Goal: Complete application form: Complete application form

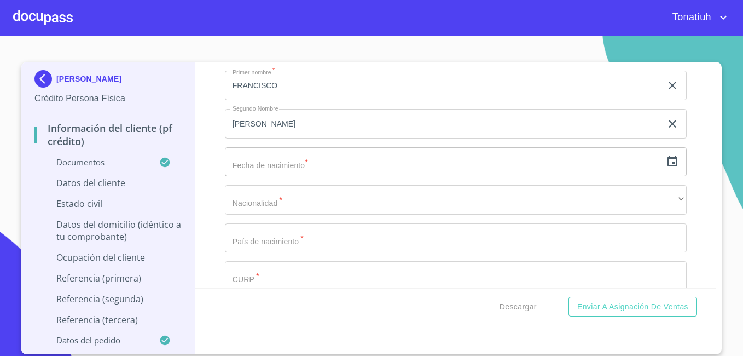
scroll to position [3521, 0]
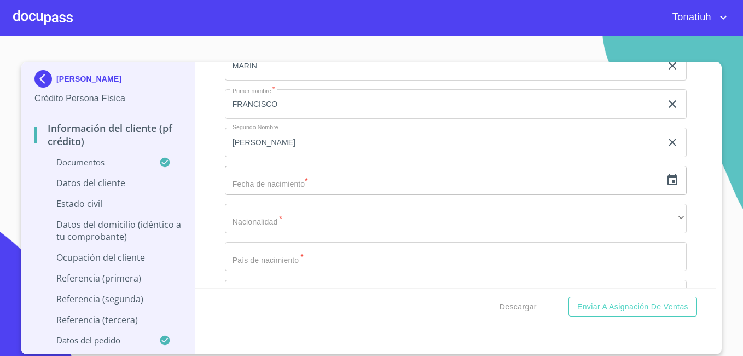
click at [312, 195] on input "text" at bounding box center [443, 181] width 437 height 30
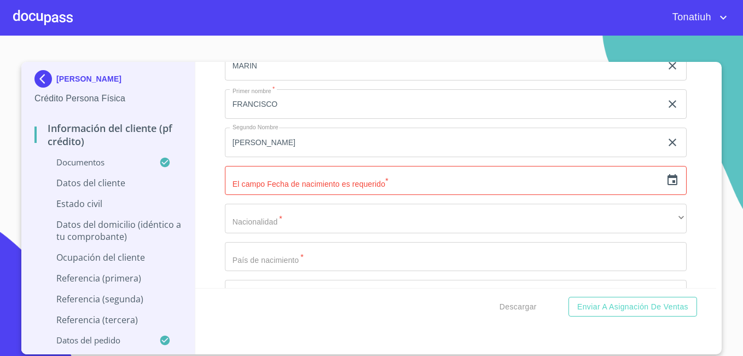
click at [661, 195] on div "​" at bounding box center [456, 181] width 462 height 30
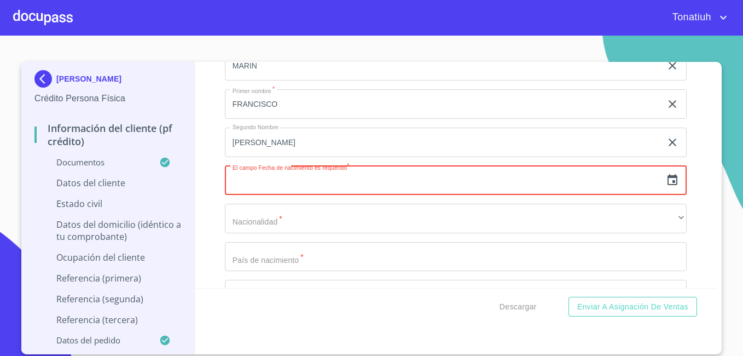
click at [668, 185] on icon "button" at bounding box center [673, 179] width 10 height 11
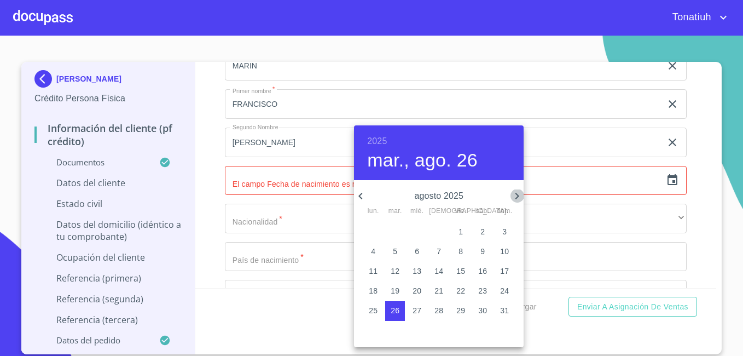
click at [512, 192] on icon "button" at bounding box center [517, 195] width 13 height 13
click at [363, 198] on icon "button" at bounding box center [360, 195] width 13 height 13
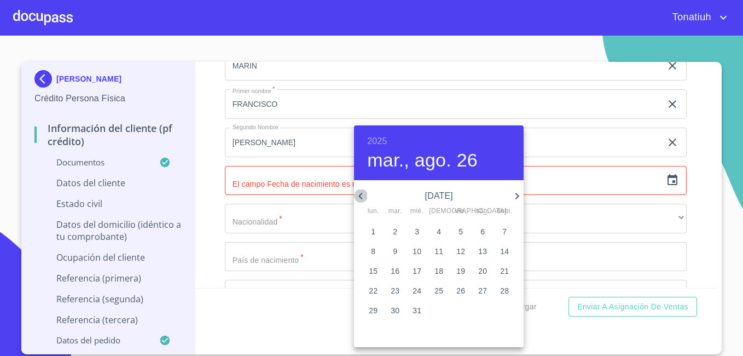
click at [363, 198] on icon "button" at bounding box center [360, 195] width 13 height 13
click at [402, 269] on span "14" at bounding box center [395, 270] width 20 height 11
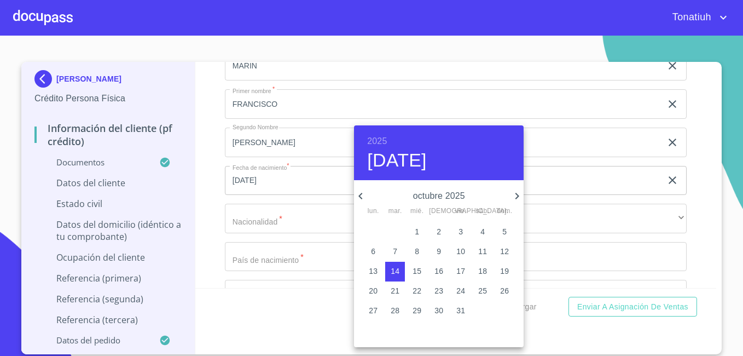
click at [380, 138] on h6 "2025" at bounding box center [377, 141] width 20 height 15
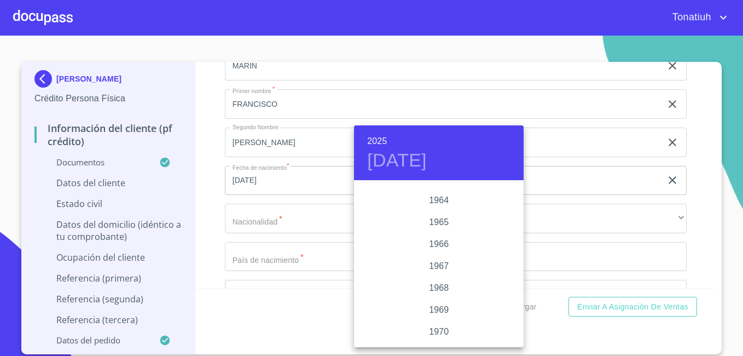
scroll to position [865, 0]
click at [444, 288] on div "1969" at bounding box center [439, 291] width 170 height 22
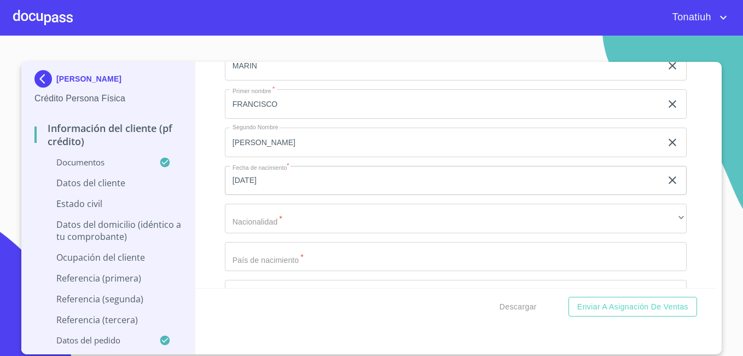
click at [438, 189] on input "[DATE]" at bounding box center [445, 181] width 441 height 30
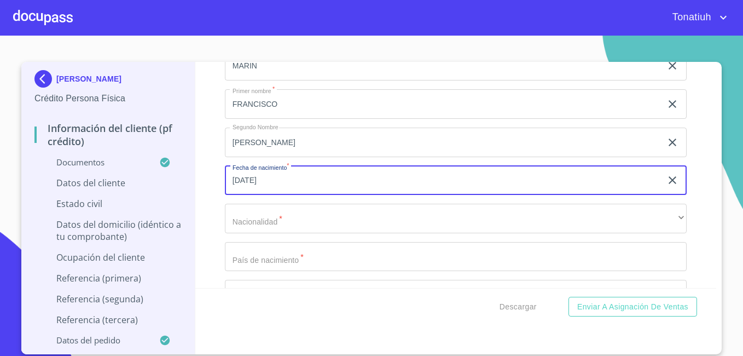
drag, startPoint x: 239, startPoint y: 195, endPoint x: 262, endPoint y: 209, distance: 26.3
click at [239, 195] on input "[DATE]" at bounding box center [445, 181] width 441 height 30
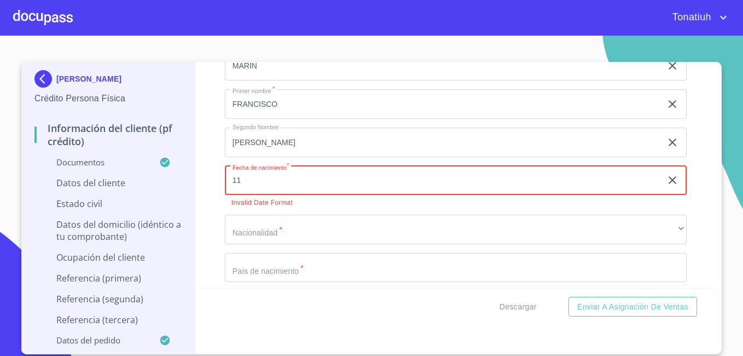
type input "1_"
click at [666, 187] on icon "button" at bounding box center [672, 180] width 13 height 13
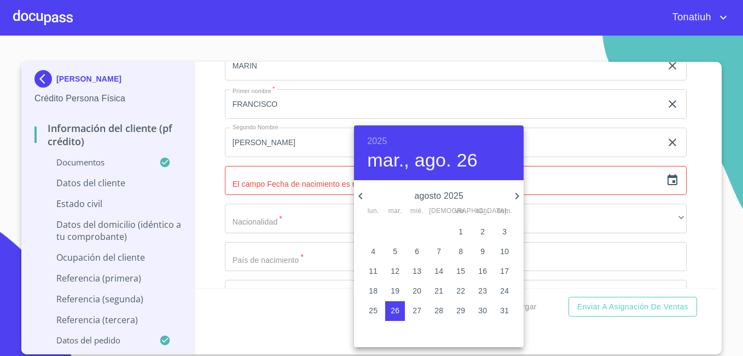
click at [365, 249] on span "4" at bounding box center [373, 251] width 20 height 11
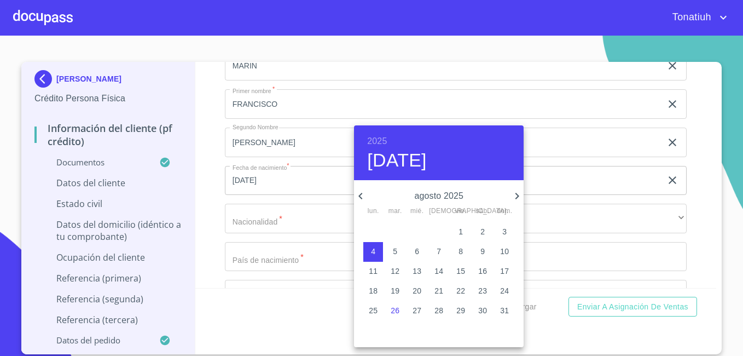
click at [517, 199] on icon "button" at bounding box center [517, 195] width 13 height 13
click at [360, 195] on icon "button" at bounding box center [361, 196] width 4 height 7
click at [484, 234] on p "4" at bounding box center [483, 231] width 4 height 11
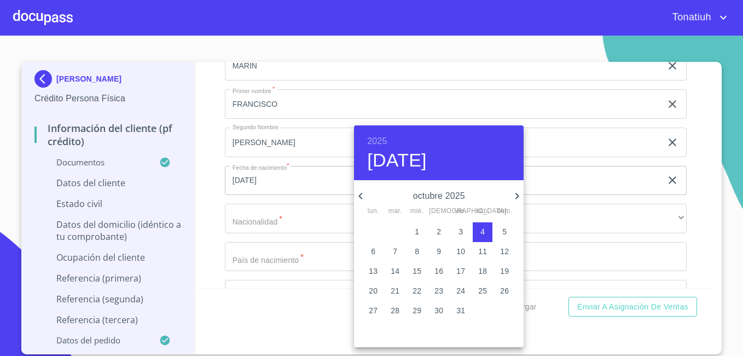
click at [377, 135] on h6 "2025" at bounding box center [377, 141] width 20 height 15
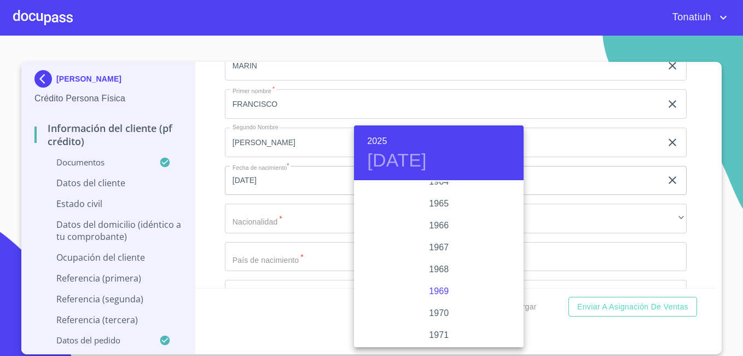
click at [435, 289] on div "1969" at bounding box center [439, 291] width 170 height 22
type input "4 de oct. de 1969"
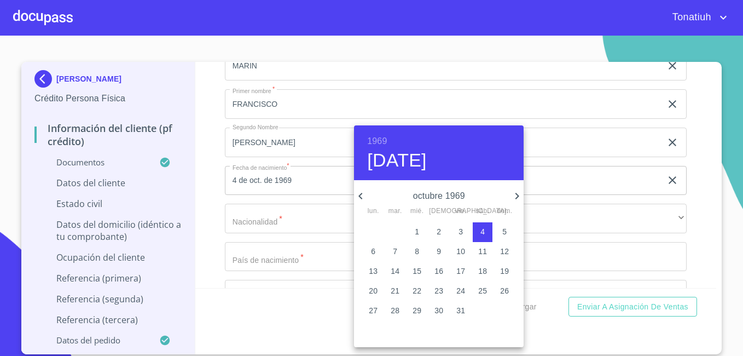
click at [301, 239] on div at bounding box center [371, 178] width 743 height 356
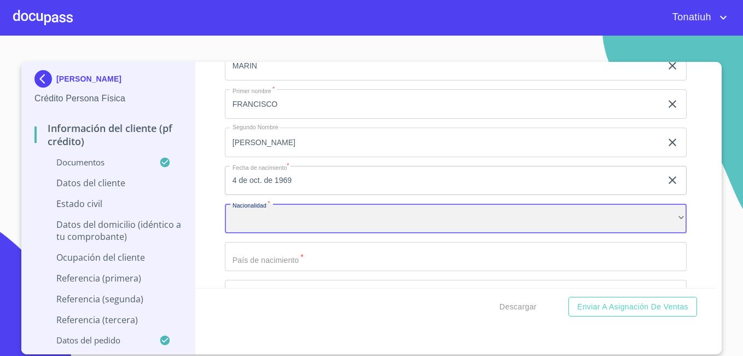
click at [286, 230] on div "​" at bounding box center [456, 219] width 462 height 30
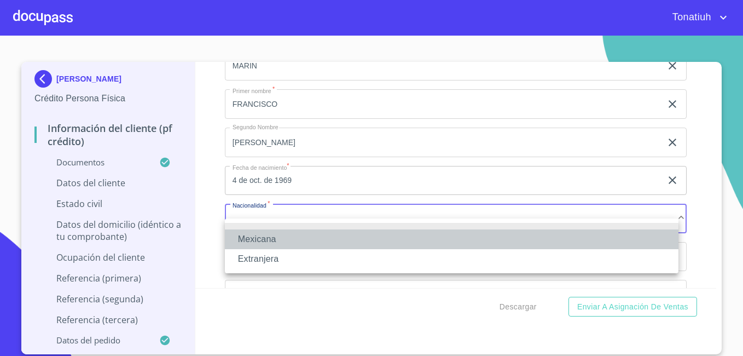
click at [277, 241] on li "Mexicana" at bounding box center [452, 239] width 454 height 20
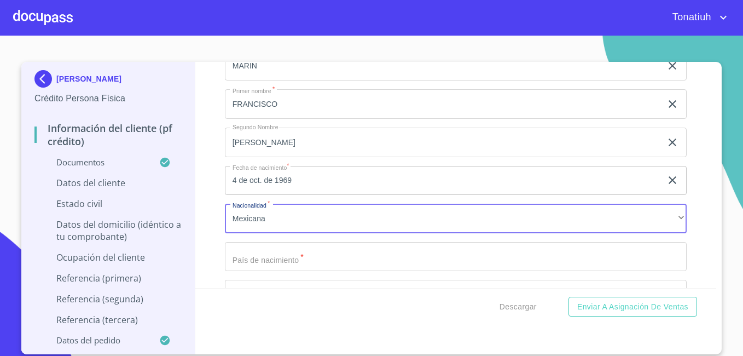
click at [279, 269] on input "Documento de identificación   *" at bounding box center [456, 257] width 462 height 30
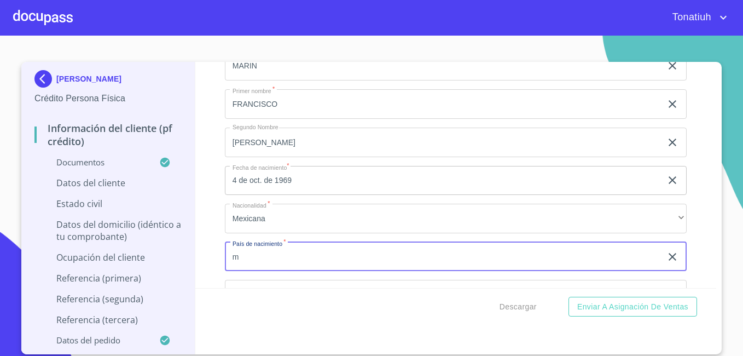
type input "[GEOGRAPHIC_DATA]"
click at [569, 297] on button "Enviar a Asignación de Ventas" at bounding box center [633, 307] width 129 height 20
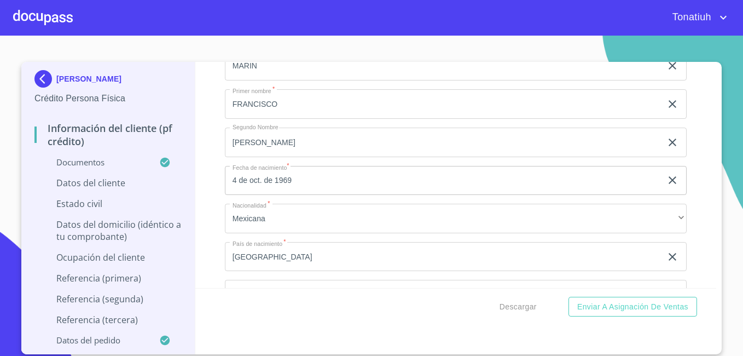
scroll to position [3594, 0]
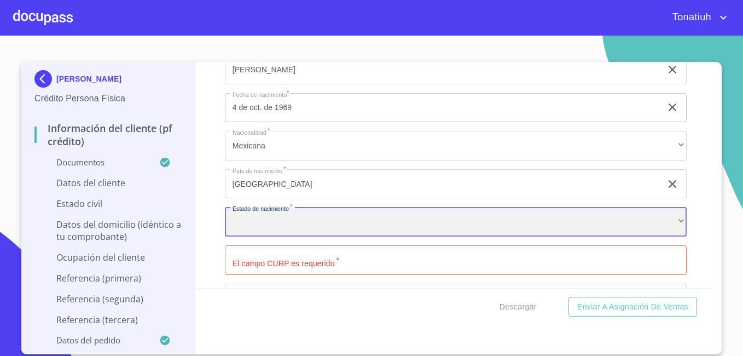
click at [288, 232] on div "​" at bounding box center [456, 222] width 462 height 30
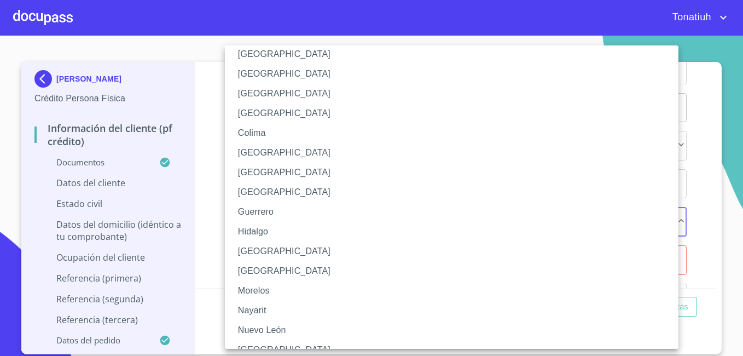
scroll to position [109, 0]
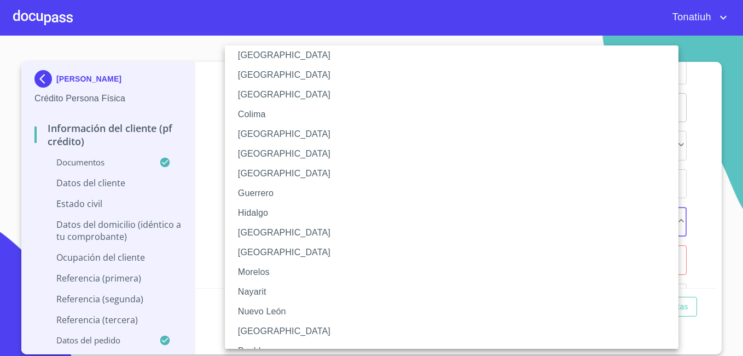
click at [272, 290] on li "Nayarit" at bounding box center [456, 292] width 462 height 20
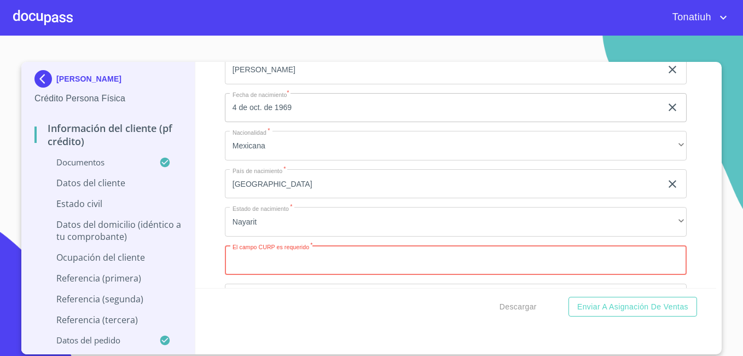
click at [296, 272] on input "Documento de identificación   *" at bounding box center [456, 260] width 462 height 30
paste input "MIMF691004HNTRRR09"
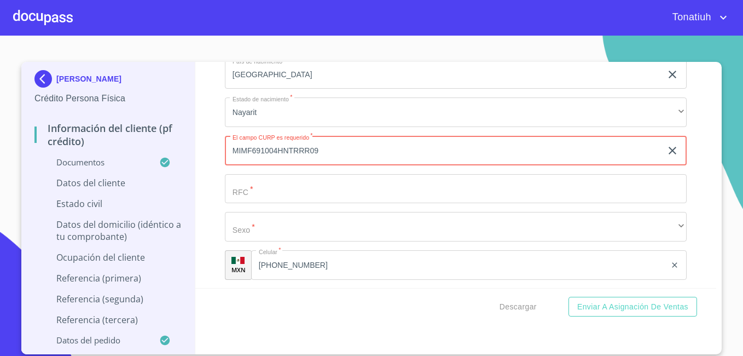
type input "MIMF691004HNTRRR09"
drag, startPoint x: 278, startPoint y: 189, endPoint x: 279, endPoint y: 200, distance: 11.0
click at [278, 192] on input "Documento de identificación   *" at bounding box center [456, 189] width 462 height 30
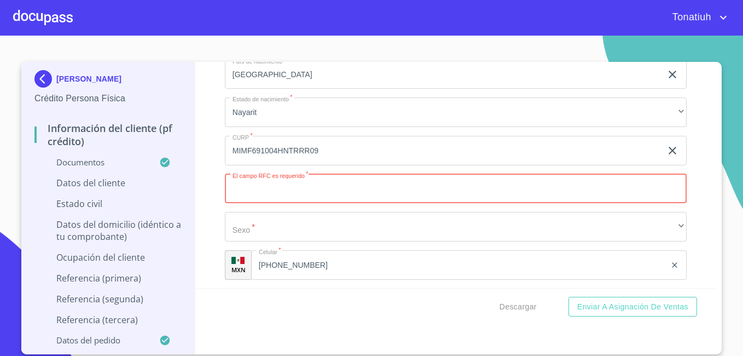
paste input "MIMF691004H65"
type input "MIMF691004H65"
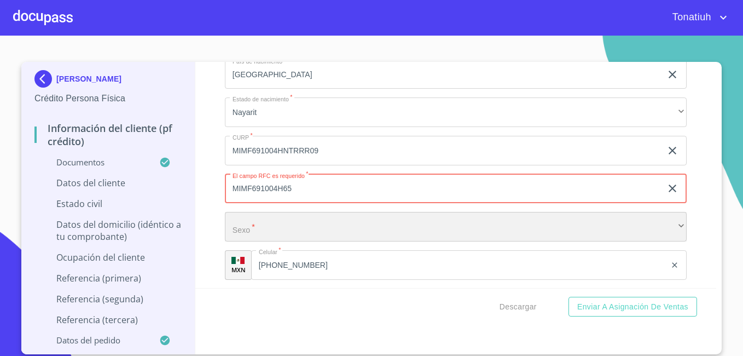
click at [267, 236] on div "​" at bounding box center [456, 227] width 462 height 30
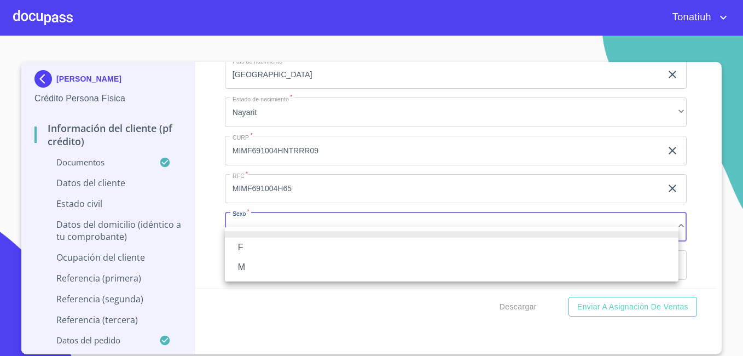
click at [260, 261] on li "M" at bounding box center [452, 267] width 454 height 20
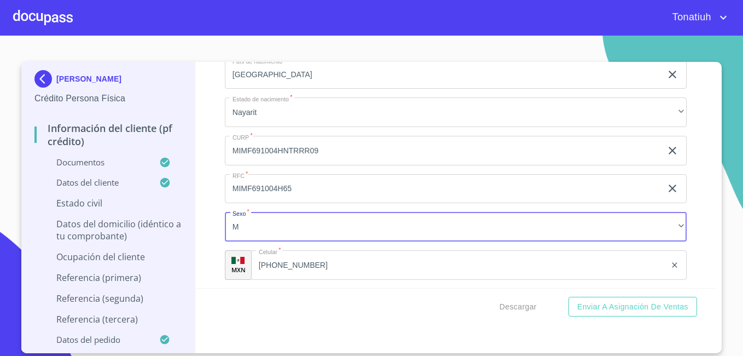
click at [281, 280] on input "[PHONE_NUMBER]" at bounding box center [458, 265] width 415 height 30
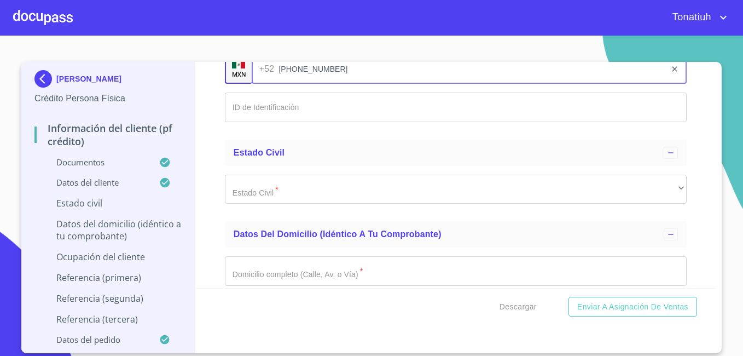
scroll to position [3922, 0]
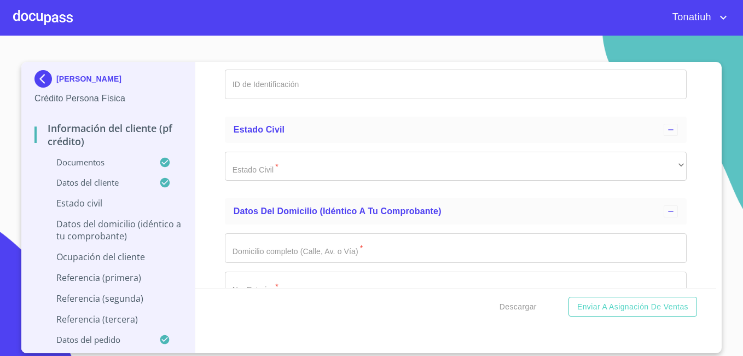
click at [304, 96] on input "Documento de identificación   *" at bounding box center [456, 85] width 462 height 30
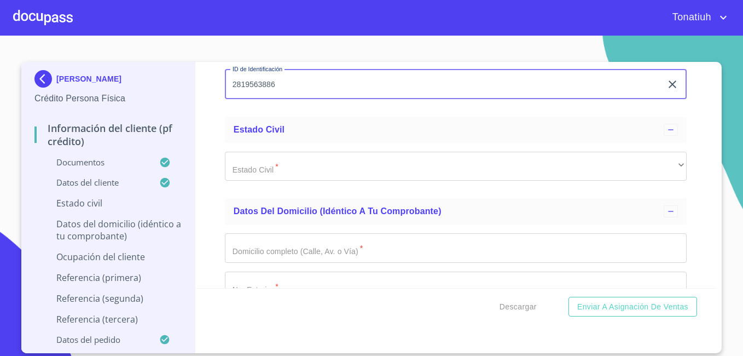
type input "2819563886"
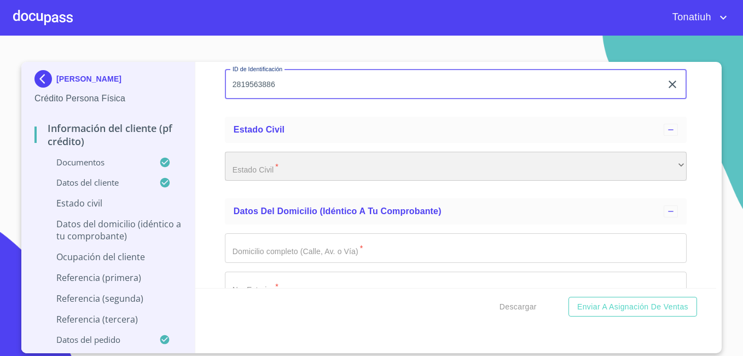
click at [300, 178] on div "​" at bounding box center [456, 167] width 462 height 30
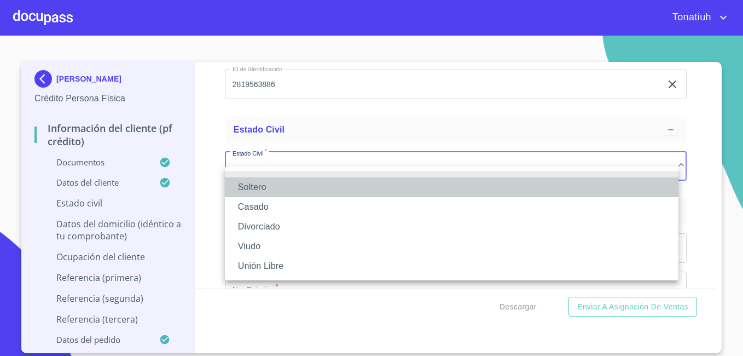
click at [288, 187] on li "Soltero" at bounding box center [452, 187] width 454 height 20
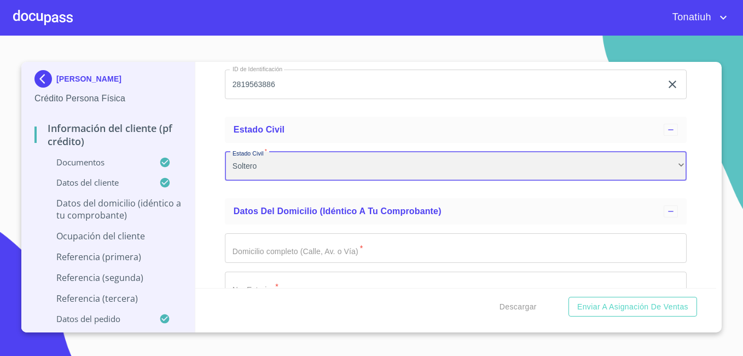
scroll to position [4031, 0]
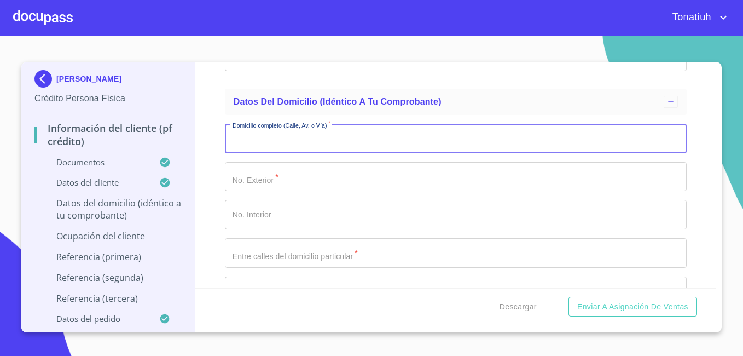
click at [332, 147] on input "Documento de identificación   *" at bounding box center [456, 139] width 462 height 30
type input "v"
type input "valle de la barca"
click at [282, 191] on input "Documento de identificación   *" at bounding box center [456, 177] width 462 height 30
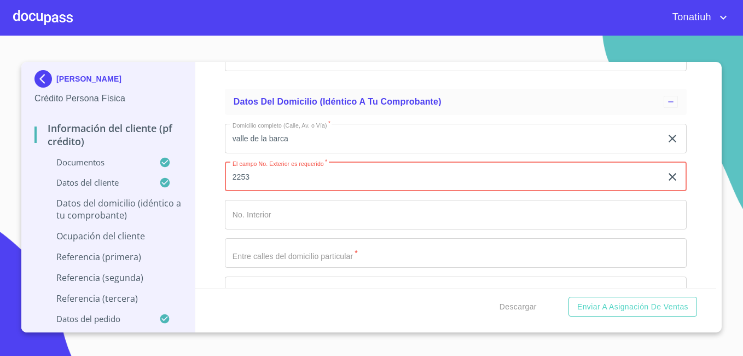
type input "2253"
click at [278, 226] on input "Documento de identificación   *" at bounding box center [456, 215] width 462 height 30
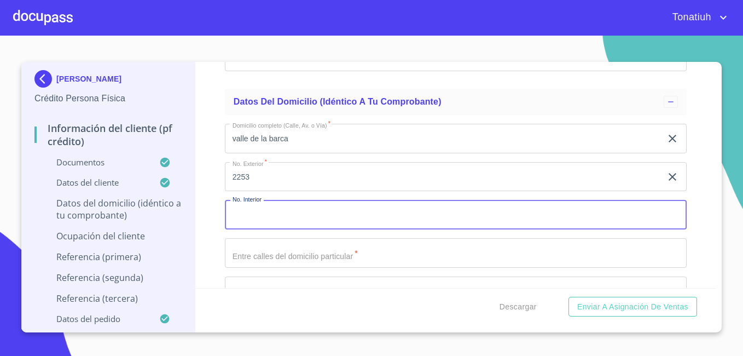
click at [289, 265] on input "Documento de identificación   *" at bounding box center [456, 253] width 462 height 30
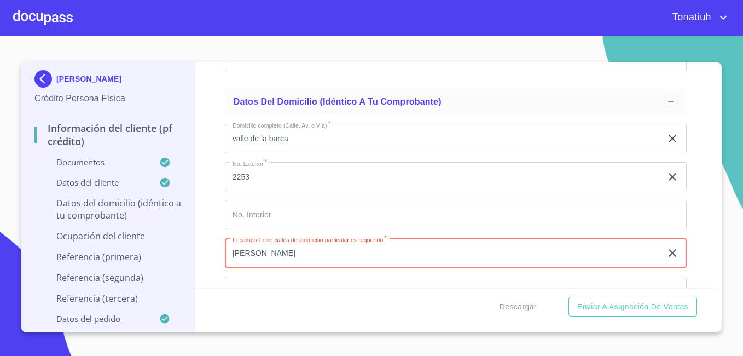
type input "[PERSON_NAME]"
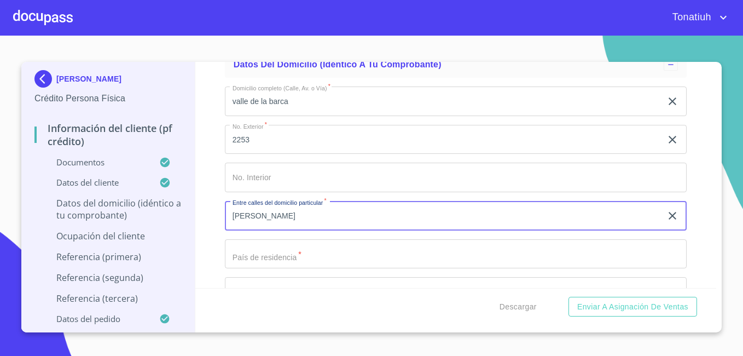
scroll to position [4141, 0]
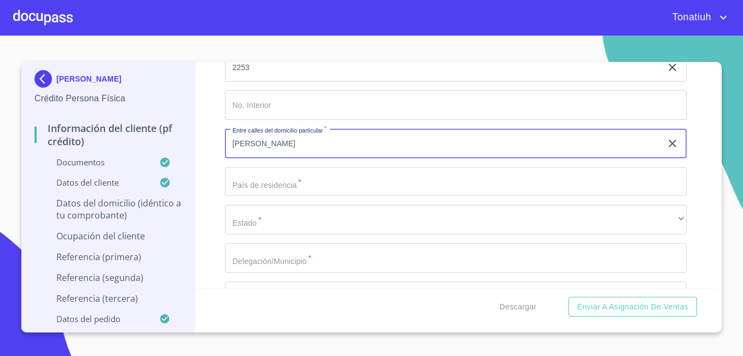
click at [314, 196] on input "Documento de identificación   *" at bounding box center [456, 182] width 462 height 30
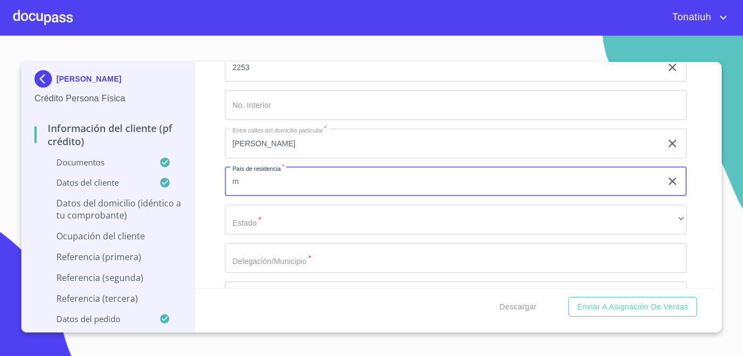
type input "[GEOGRAPHIC_DATA]"
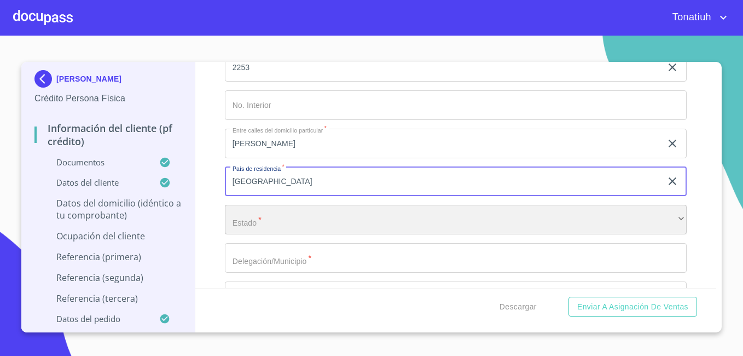
click at [282, 229] on div "​" at bounding box center [456, 220] width 462 height 30
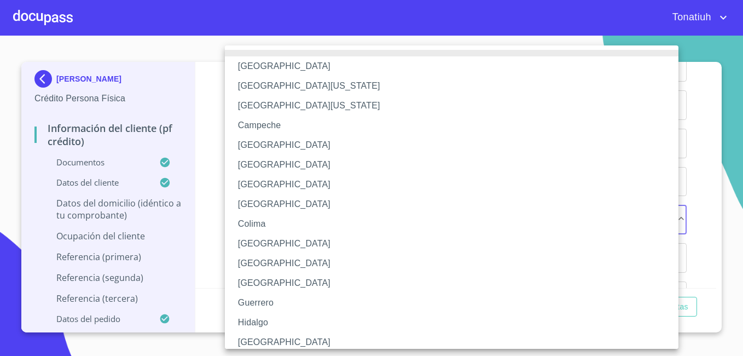
drag, startPoint x: 268, startPoint y: 341, endPoint x: 273, endPoint y: 326, distance: 15.4
click at [267, 342] on li "[GEOGRAPHIC_DATA]" at bounding box center [456, 342] width 462 height 20
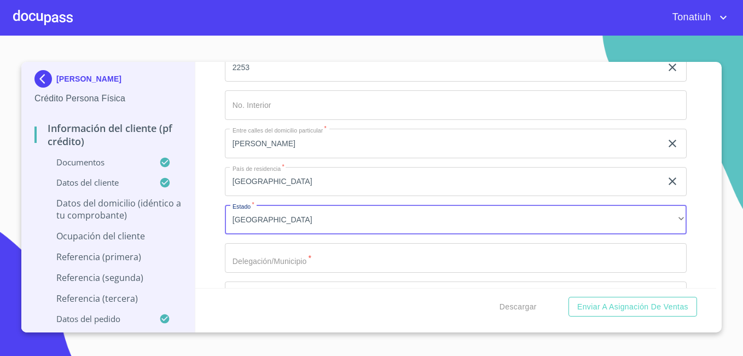
click at [300, 273] on input "Documento de identificación   *" at bounding box center [456, 258] width 462 height 30
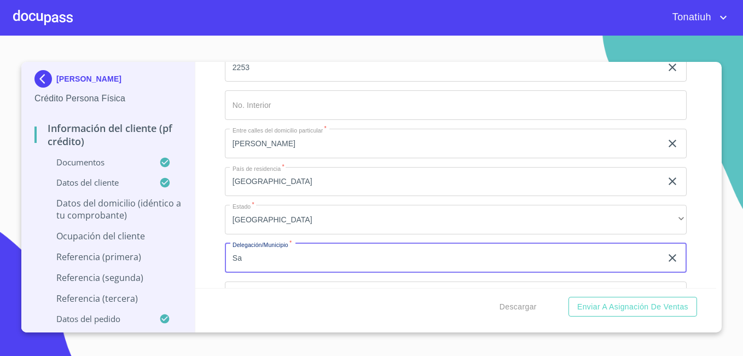
type input "SAN [PERSON_NAME]"
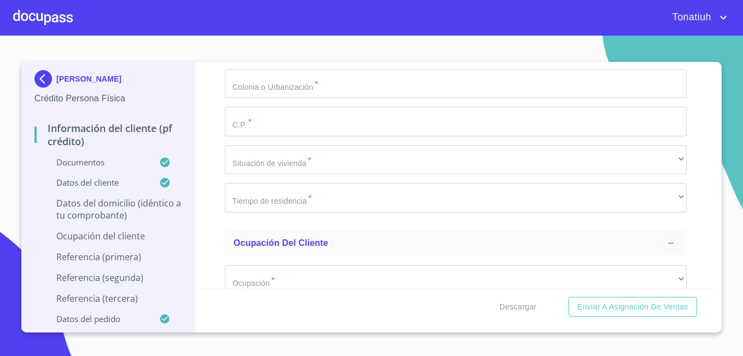
scroll to position [4360, 0]
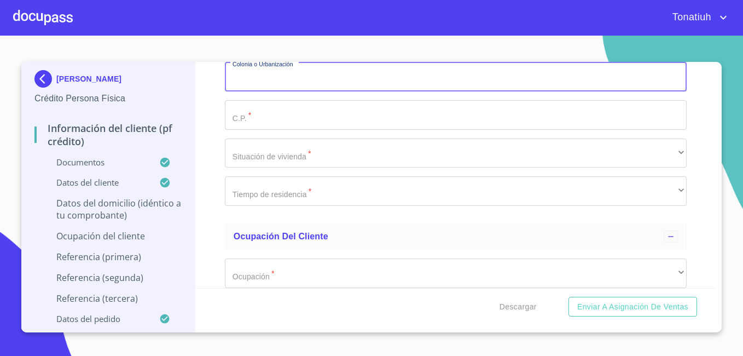
click at [314, 88] on input "Documento de identificación   *" at bounding box center [456, 77] width 462 height 30
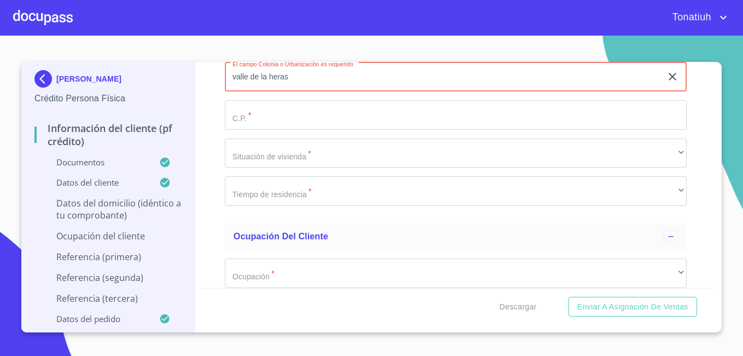
type input "valle de la heras"
click at [324, 129] on input "Documento de identificación   *" at bounding box center [456, 115] width 462 height 30
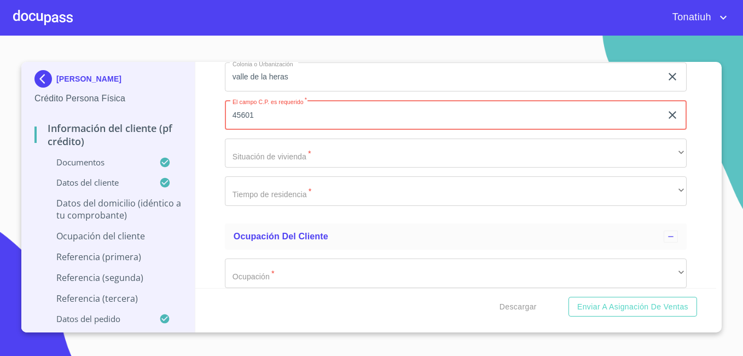
type input "45601"
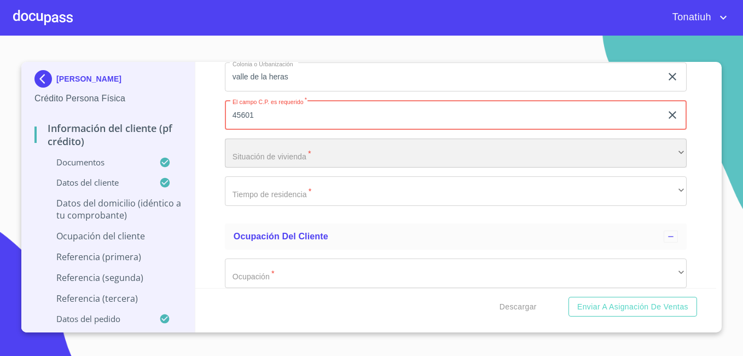
click at [261, 152] on div "​" at bounding box center [456, 153] width 462 height 30
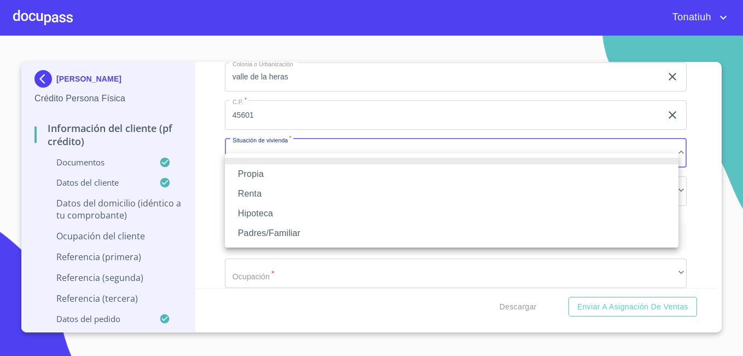
click at [292, 177] on li "Propia" at bounding box center [452, 174] width 454 height 20
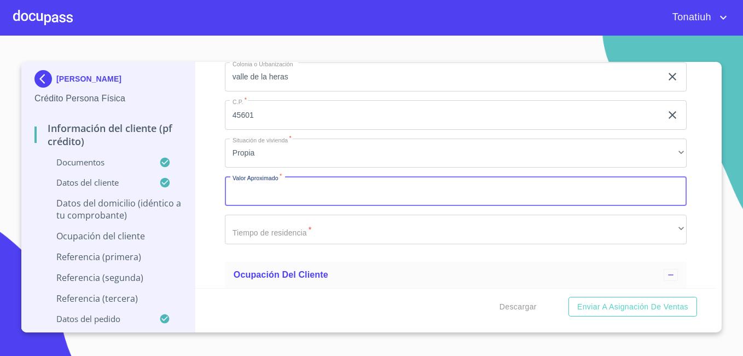
click at [309, 203] on input "Documento de identificación   *" at bounding box center [456, 191] width 462 height 30
type input "$2,000,000"
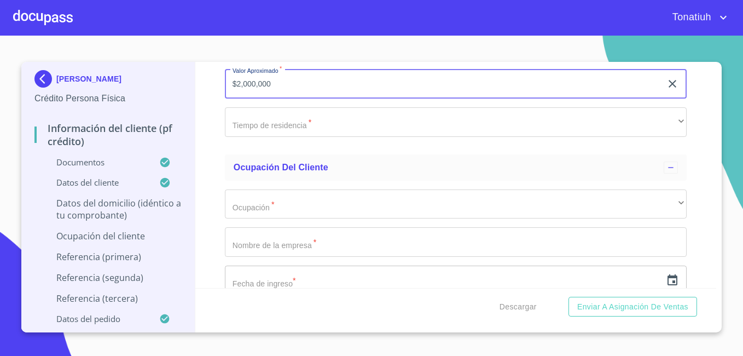
scroll to position [4469, 0]
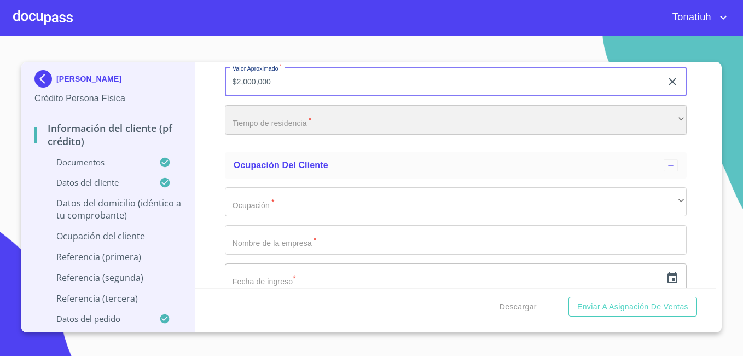
click at [311, 133] on div "​" at bounding box center [456, 120] width 462 height 30
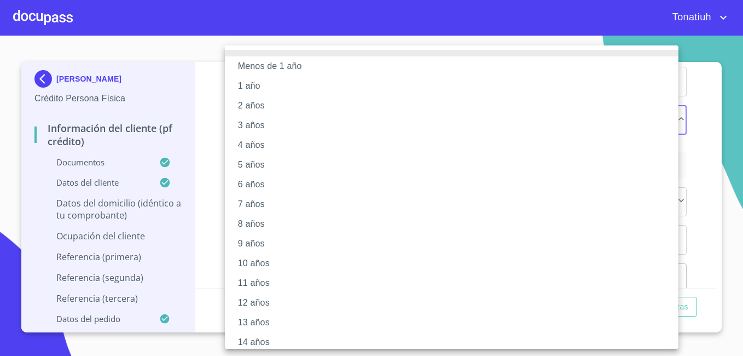
click at [275, 124] on li "3 años" at bounding box center [456, 125] width 462 height 20
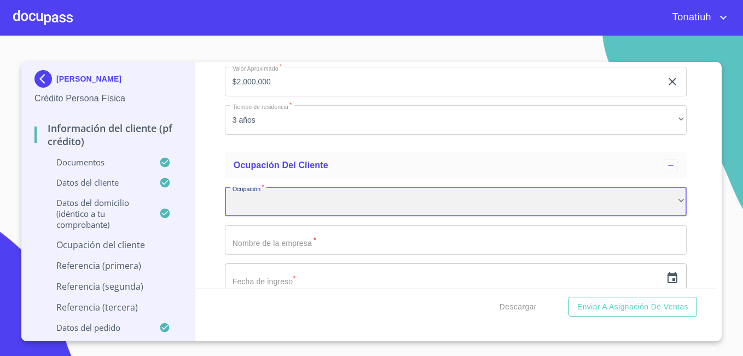
click at [288, 214] on div "​" at bounding box center [456, 202] width 462 height 30
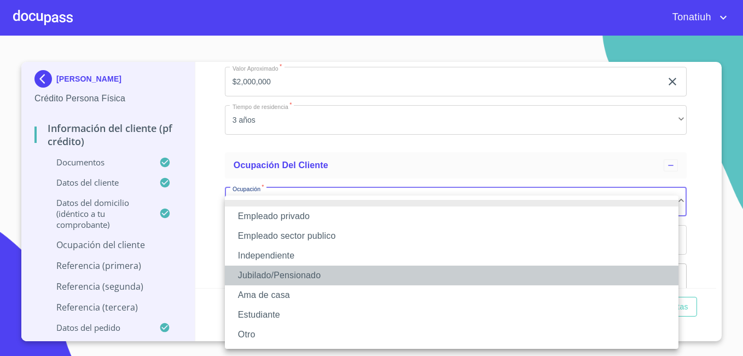
click at [278, 275] on li "Jubilado/Pensionado" at bounding box center [452, 275] width 454 height 20
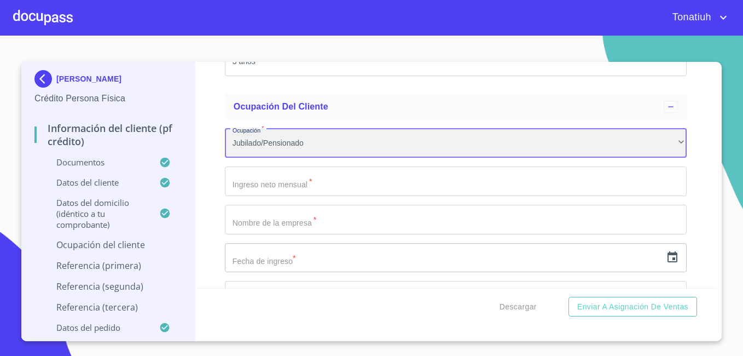
scroll to position [4524, 0]
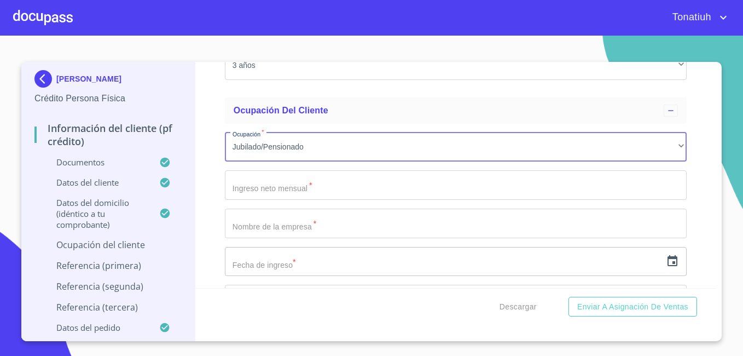
click at [316, 200] on input "Documento de identificación   *" at bounding box center [456, 185] width 462 height 30
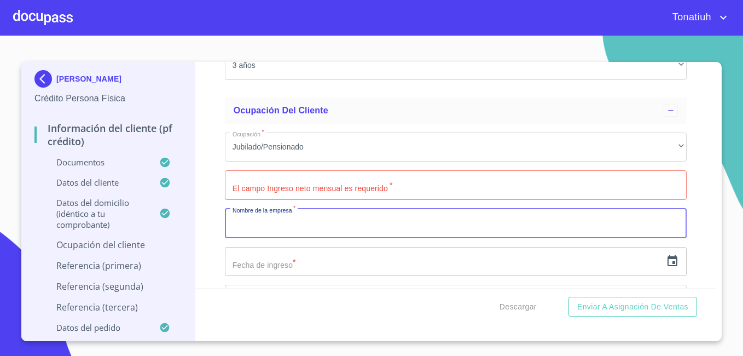
click at [320, 229] on input "Documento de identificación   *" at bounding box center [456, 224] width 462 height 30
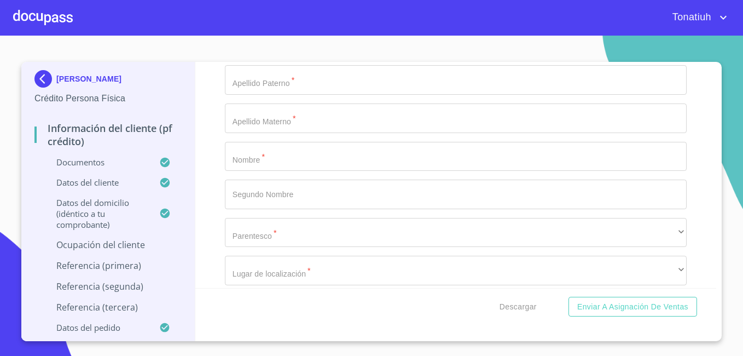
scroll to position [5838, 0]
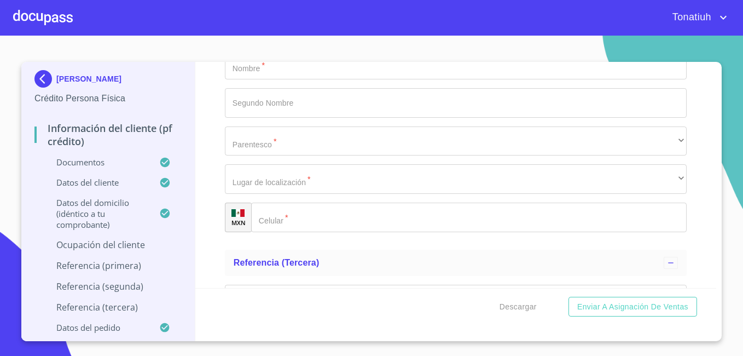
click at [47, 18] on div at bounding box center [43, 17] width 60 height 35
